Goal: Task Accomplishment & Management: Use online tool/utility

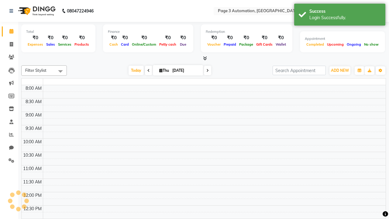
select select "en"
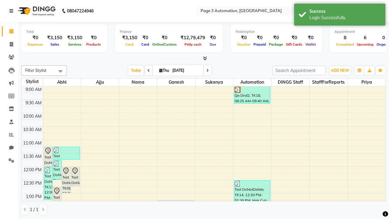
click at [12, 11] on icon at bounding box center [11, 11] width 4 height 4
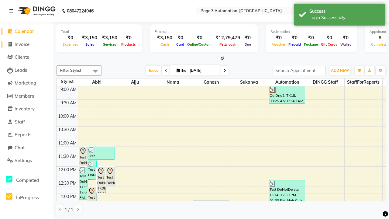
click at [26, 44] on span "Invoice" at bounding box center [22, 44] width 15 height 6
select select "2774"
select select "service"
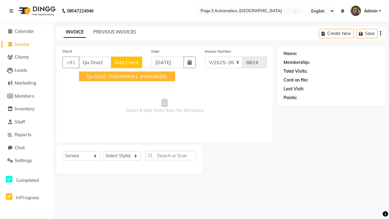
click at [127, 76] on ngb-highlight "7090909091" at bounding box center [123, 76] width 30 height 6
type input "7090909091"
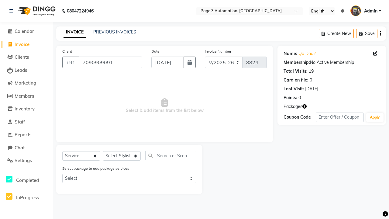
select select "71572"
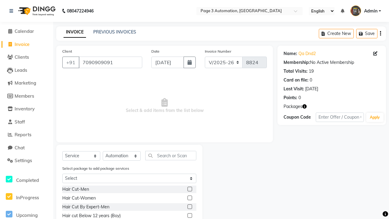
click at [189, 198] on label at bounding box center [189, 197] width 5 height 5
click at [189, 198] on input "checkbox" at bounding box center [189, 198] width 4 height 4
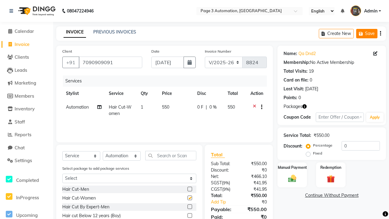
click at [366, 33] on button "Save" at bounding box center [366, 33] width 21 height 9
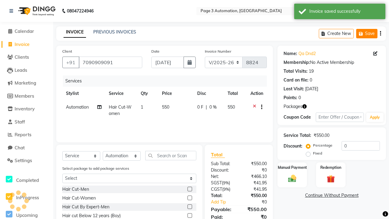
checkbox input "false"
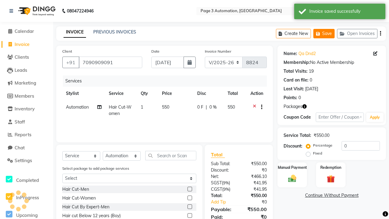
click at [324, 33] on button "Save" at bounding box center [323, 33] width 21 height 9
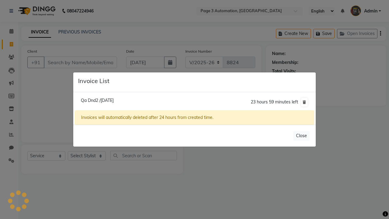
select select "2774"
select select "service"
click at [110, 100] on span "Qa Dnd2 /[DATE]" at bounding box center [97, 99] width 33 height 5
type input "7090909091"
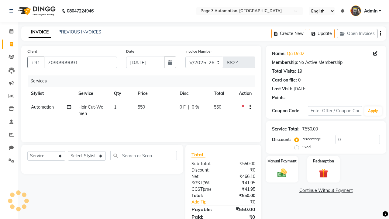
select select "712"
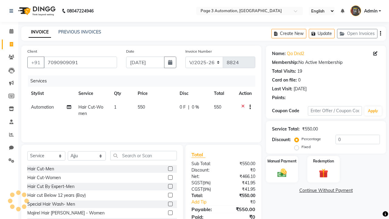
click at [170, 204] on label at bounding box center [170, 203] width 5 height 5
click at [170, 204] on input "checkbox" at bounding box center [170, 204] width 4 height 4
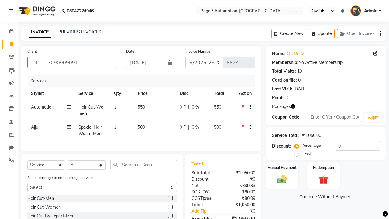
checkbox input "false"
click at [321, 33] on button "Update" at bounding box center [321, 33] width 26 height 9
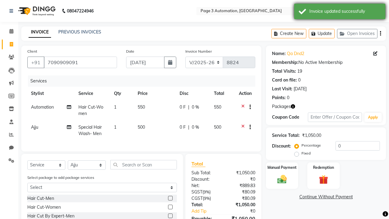
click at [339, 12] on div "Invoice updated successfully" at bounding box center [344, 11] width 71 height 6
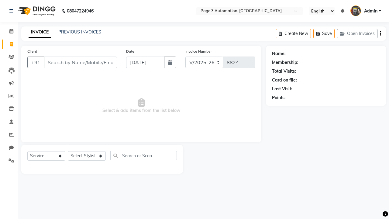
select select "2774"
select select "service"
click at [357, 33] on button "Open Invoices" at bounding box center [357, 33] width 40 height 9
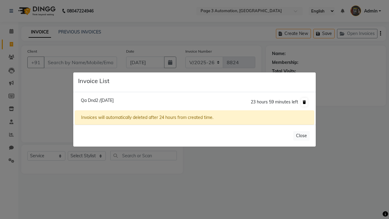
click at [304, 102] on icon at bounding box center [303, 102] width 3 height 4
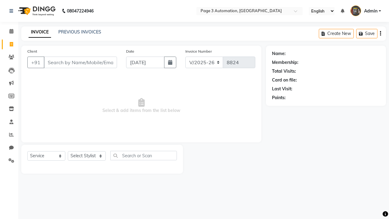
click at [365, 11] on span "Admin" at bounding box center [370, 11] width 13 height 6
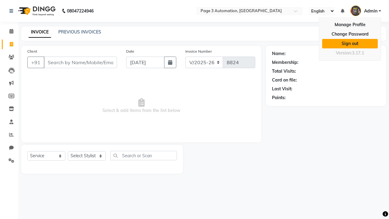
click at [349, 43] on link "Sign out" at bounding box center [350, 43] width 56 height 9
